Goal: Transaction & Acquisition: Purchase product/service

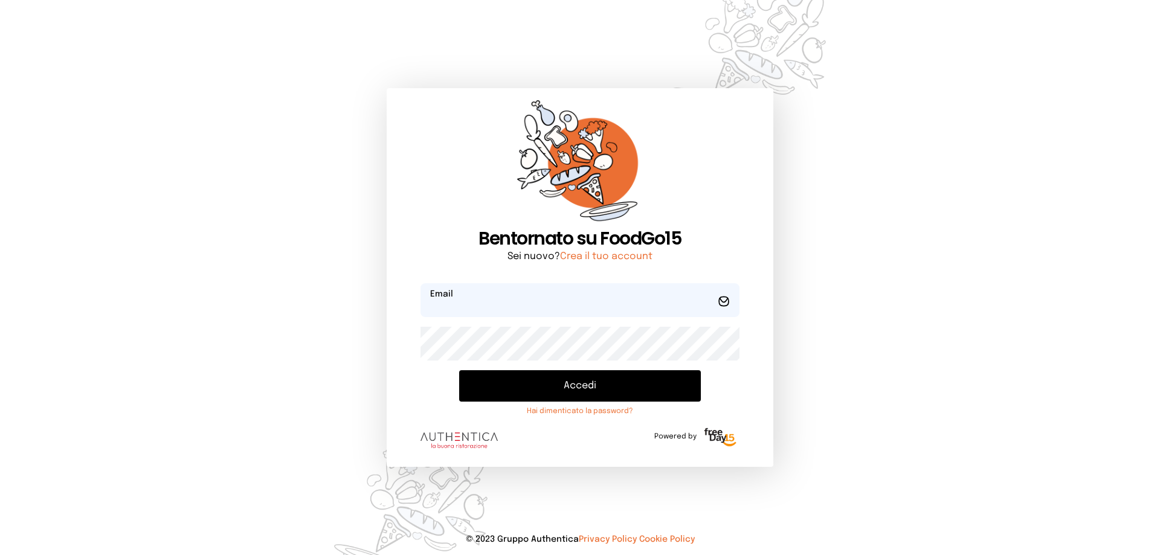
type input "**********"
click at [566, 392] on button "Accedi" at bounding box center [580, 385] width 242 height 31
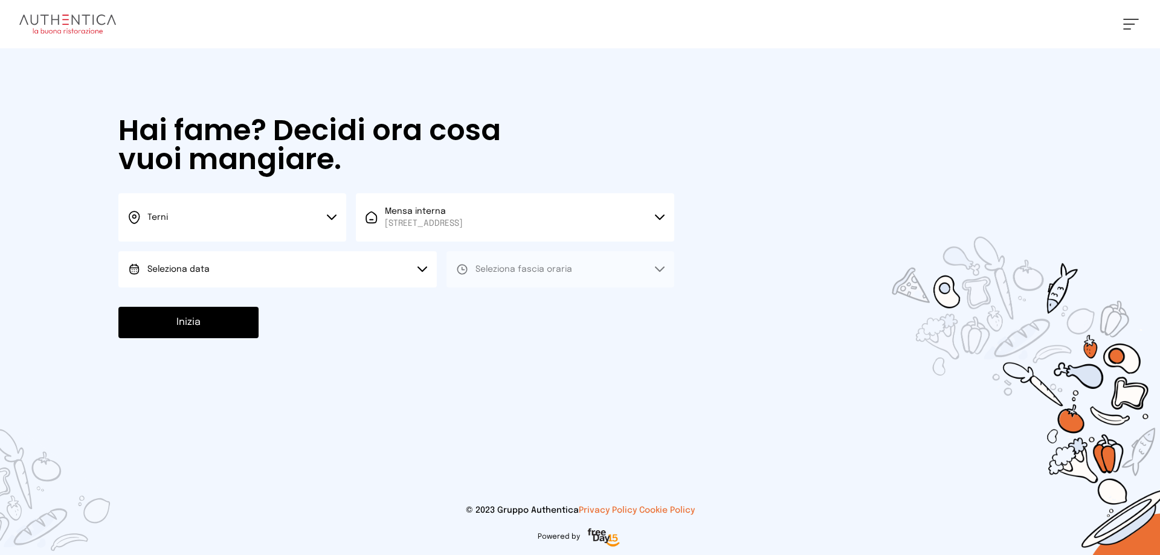
click at [234, 269] on button "Seleziona data" at bounding box center [277, 269] width 318 height 36
click at [234, 303] on li "[DATE], [DATE]" at bounding box center [277, 303] width 318 height 31
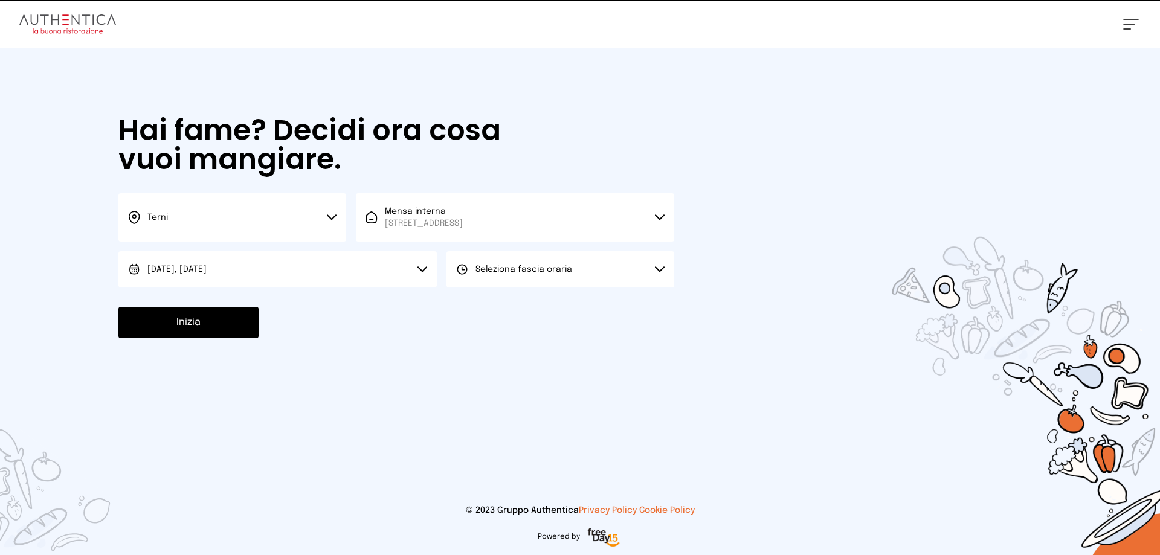
click at [486, 270] on span "Seleziona fascia oraria" at bounding box center [524, 269] width 97 height 8
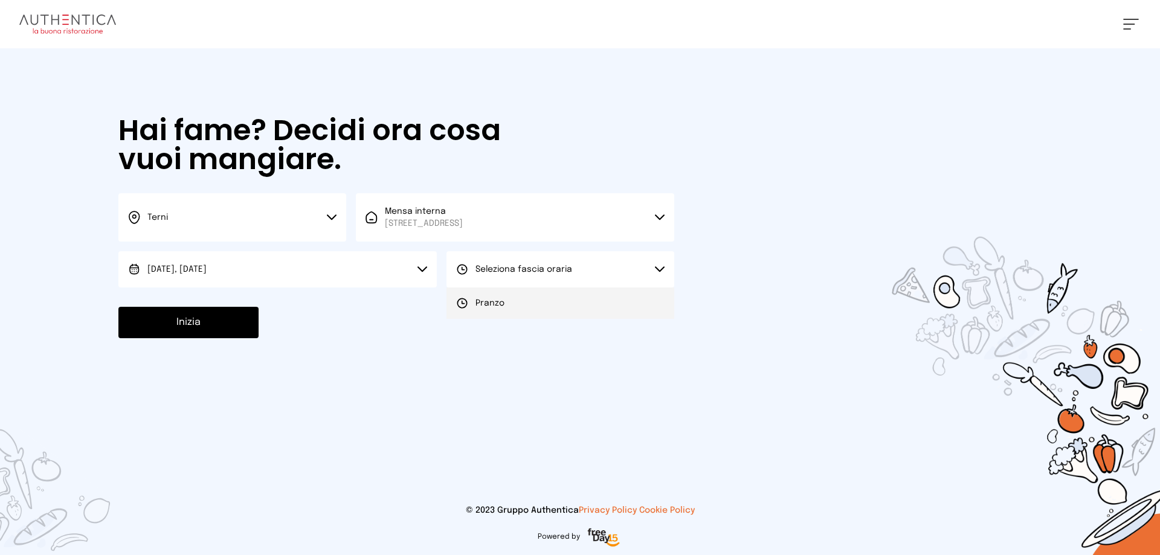
click at [502, 300] on span "Pranzo" at bounding box center [490, 303] width 29 height 12
click at [206, 322] on button "Inizia" at bounding box center [188, 322] width 140 height 31
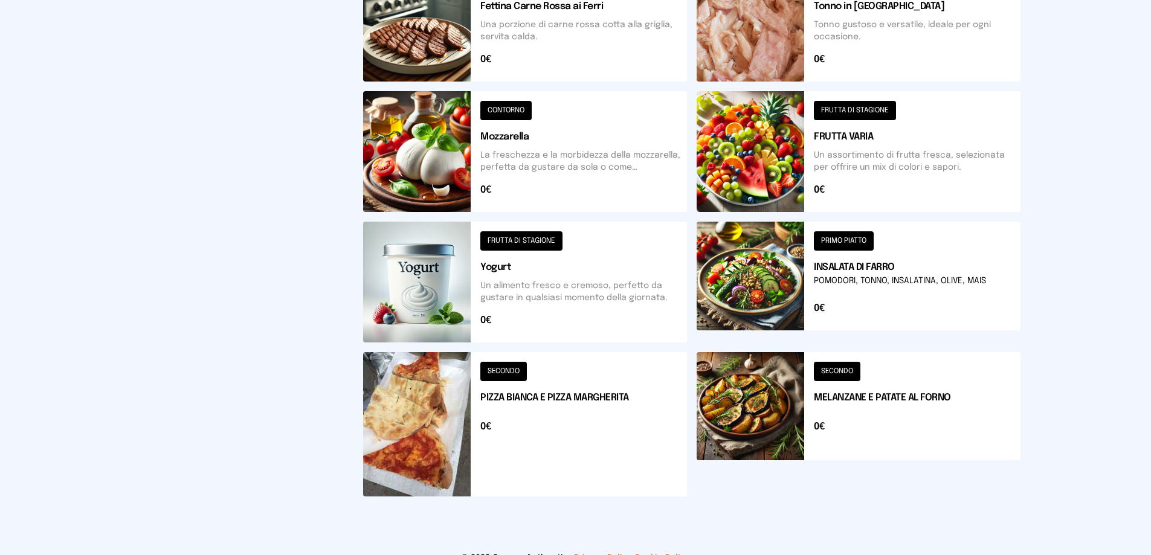
scroll to position [469, 0]
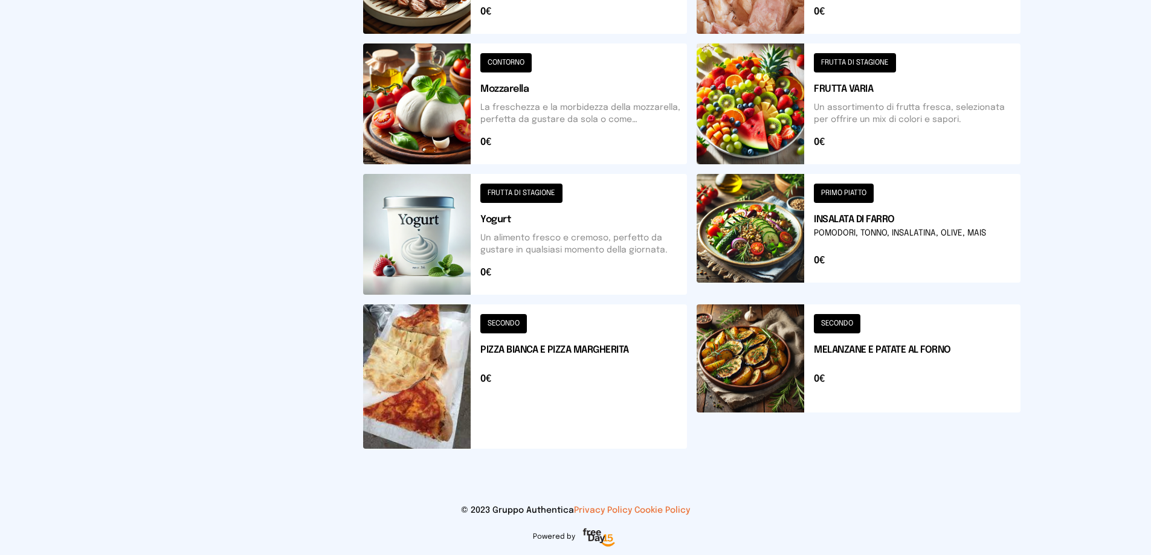
click at [759, 109] on button at bounding box center [859, 104] width 324 height 121
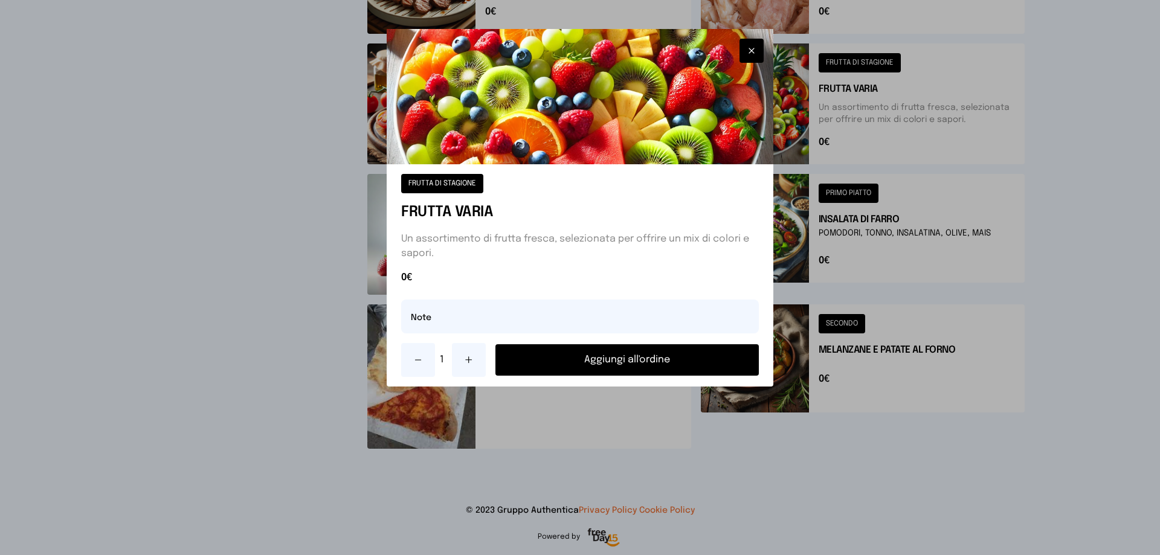
click at [469, 358] on icon at bounding box center [469, 360] width 0 height 6
click at [442, 318] on input "text" at bounding box center [580, 317] width 358 height 34
type input "**********"
click at [643, 360] on button "Aggiungi all'ordine" at bounding box center [627, 359] width 263 height 31
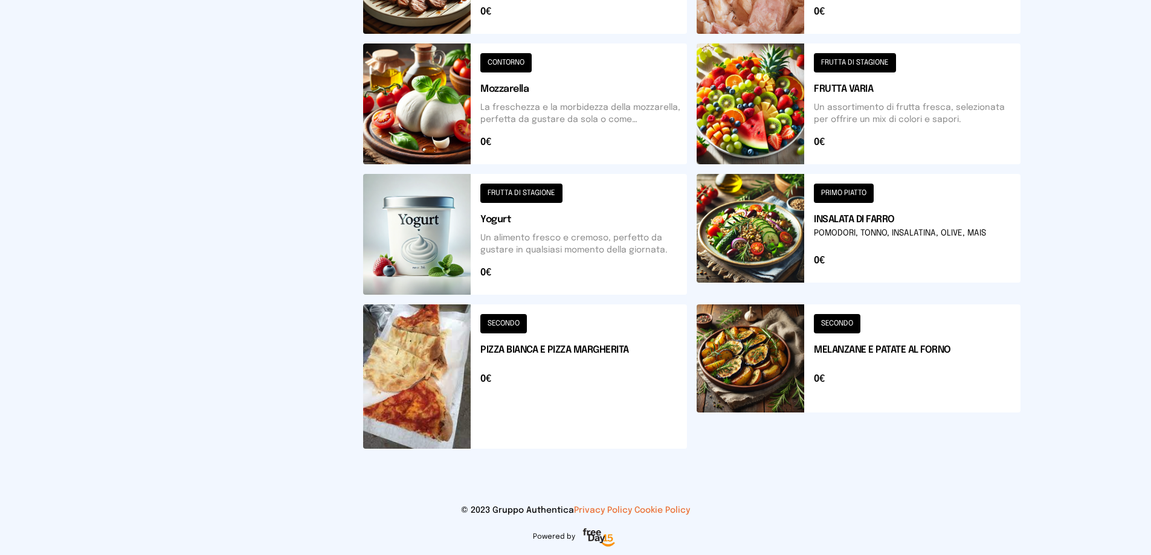
click at [428, 414] on button at bounding box center [525, 377] width 324 height 144
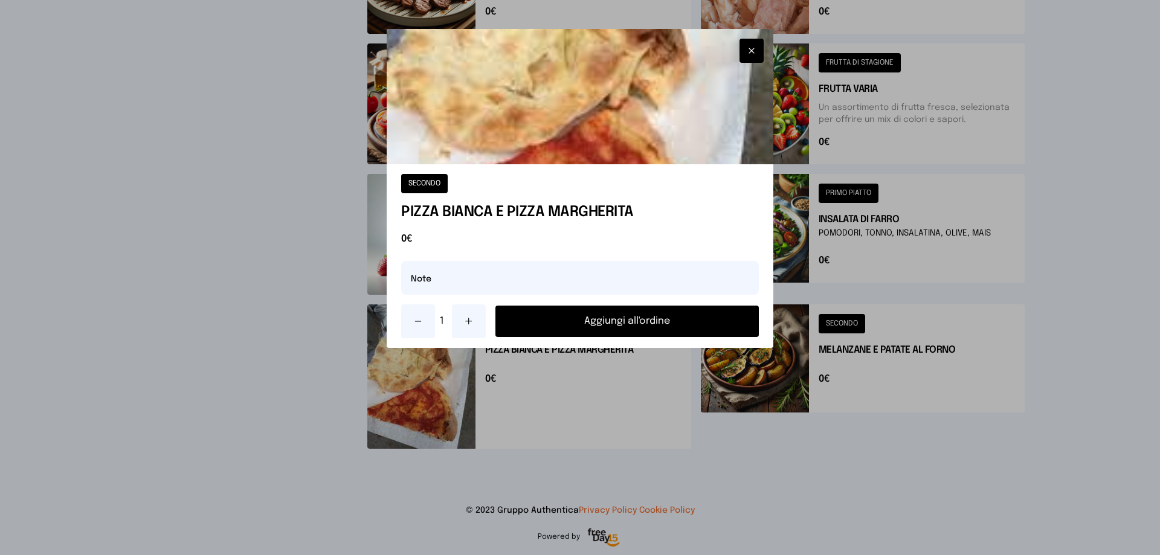
click at [657, 325] on button "Aggiungi all'ordine" at bounding box center [627, 321] width 263 height 31
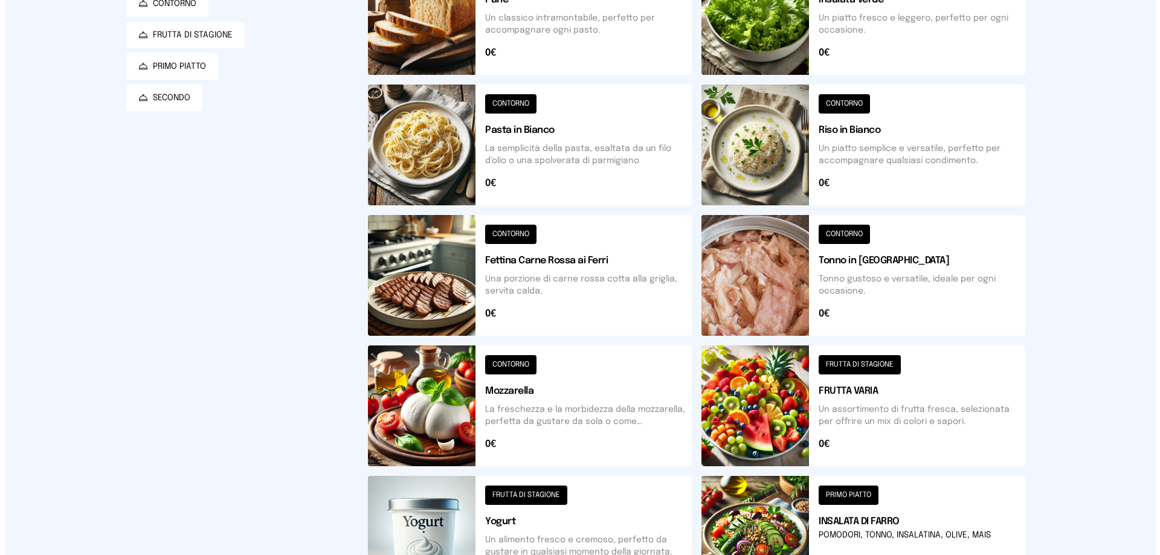
scroll to position [0, 0]
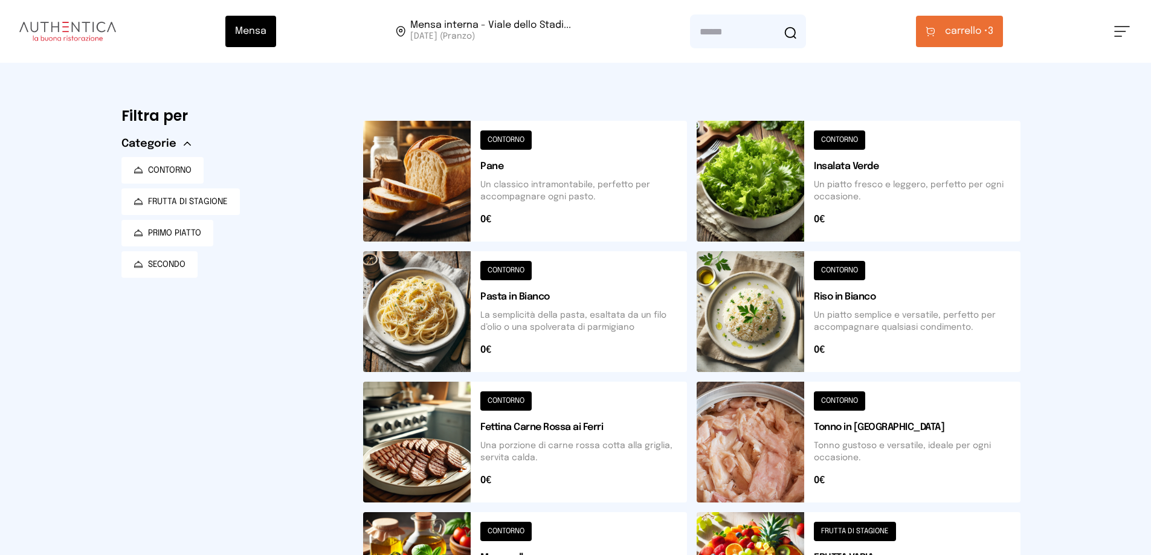
click at [782, 189] on button at bounding box center [859, 181] width 324 height 121
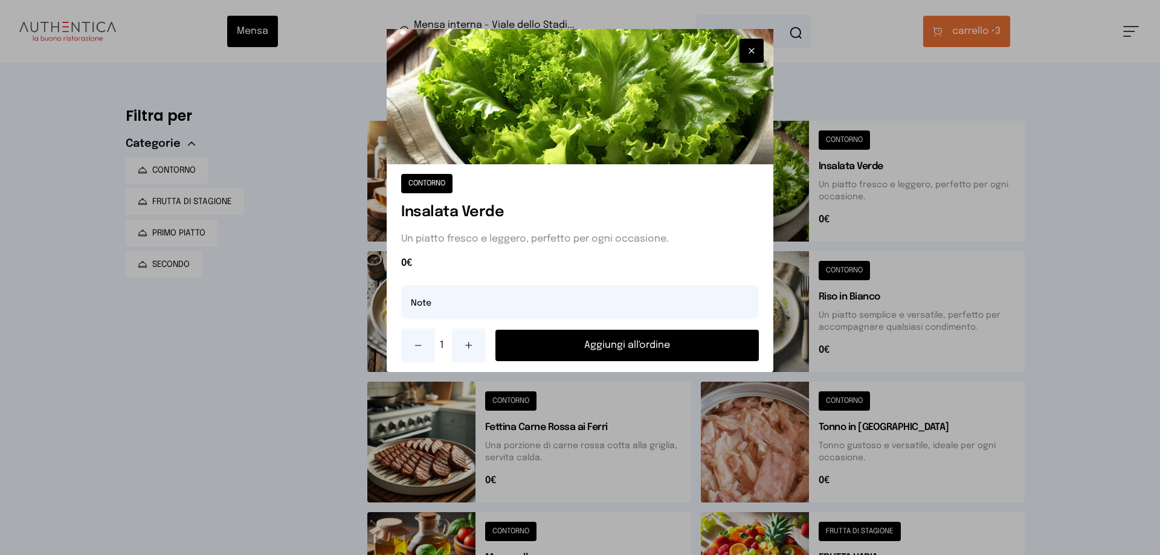
drag, startPoint x: 616, startPoint y: 357, endPoint x: 645, endPoint y: 321, distance: 45.1
click at [616, 356] on button "Aggiungi all'ordine" at bounding box center [627, 345] width 263 height 31
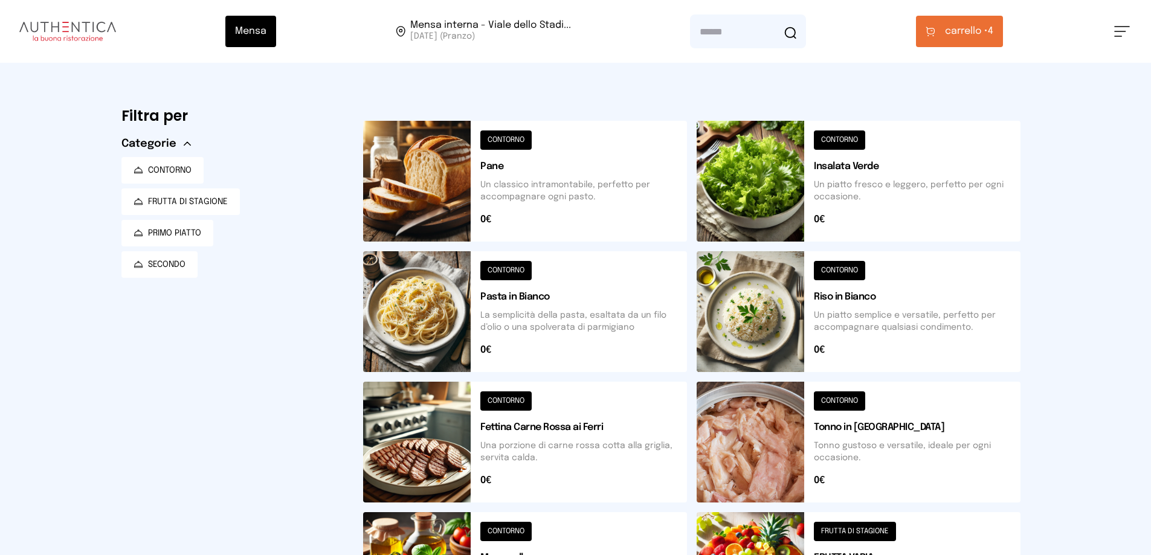
click at [962, 36] on span "carrello •" at bounding box center [966, 31] width 43 height 15
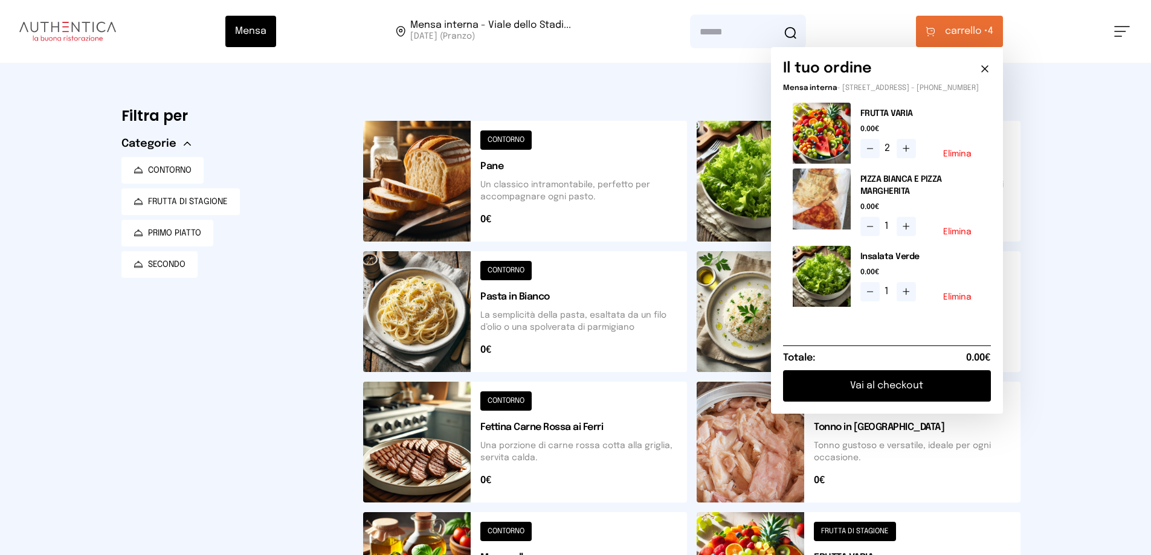
click at [905, 395] on button "Vai al checkout" at bounding box center [887, 385] width 208 height 31
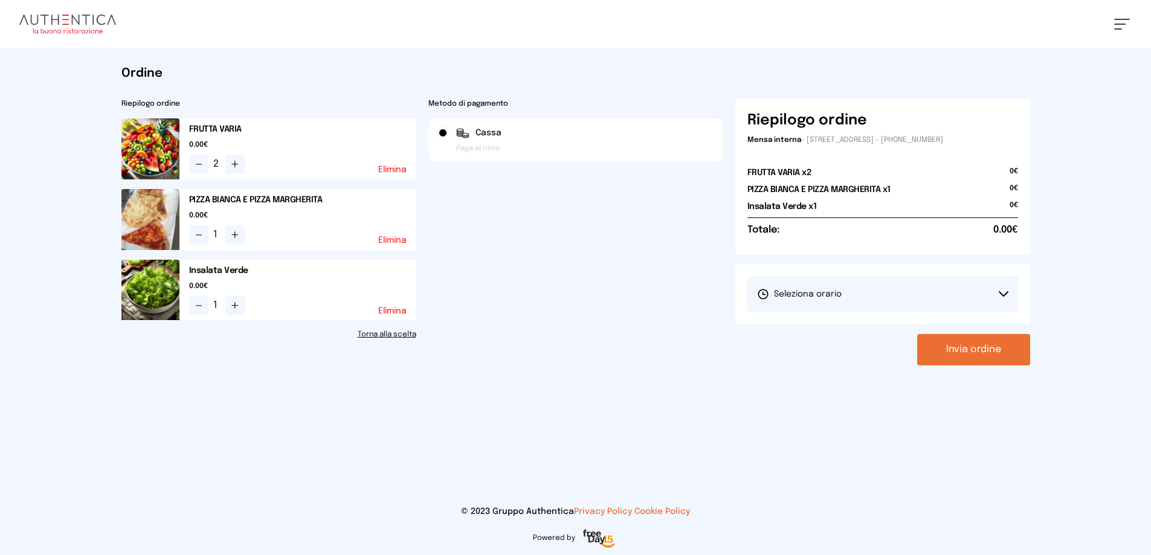
click at [821, 291] on span "Seleziona orario" at bounding box center [799, 294] width 85 height 12
click at [825, 326] on span "1° Turno (13:00 - 15:00)" at bounding box center [802, 328] width 91 height 12
click at [998, 352] on button "Invia ordine" at bounding box center [973, 349] width 113 height 31
